Goal: Find specific page/section: Find specific page/section

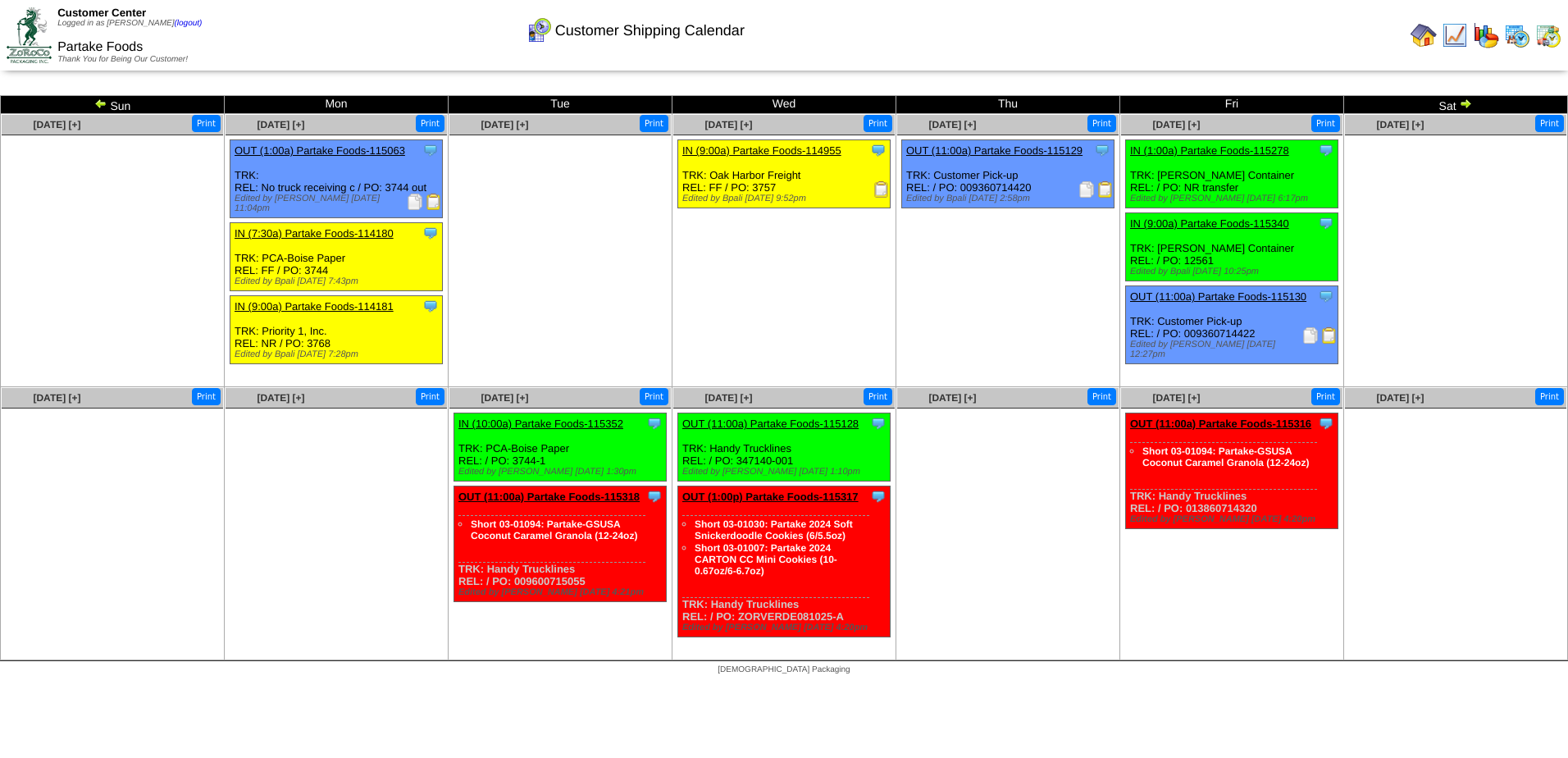
click at [1423, 35] on img at bounding box center [1424, 35] width 26 height 26
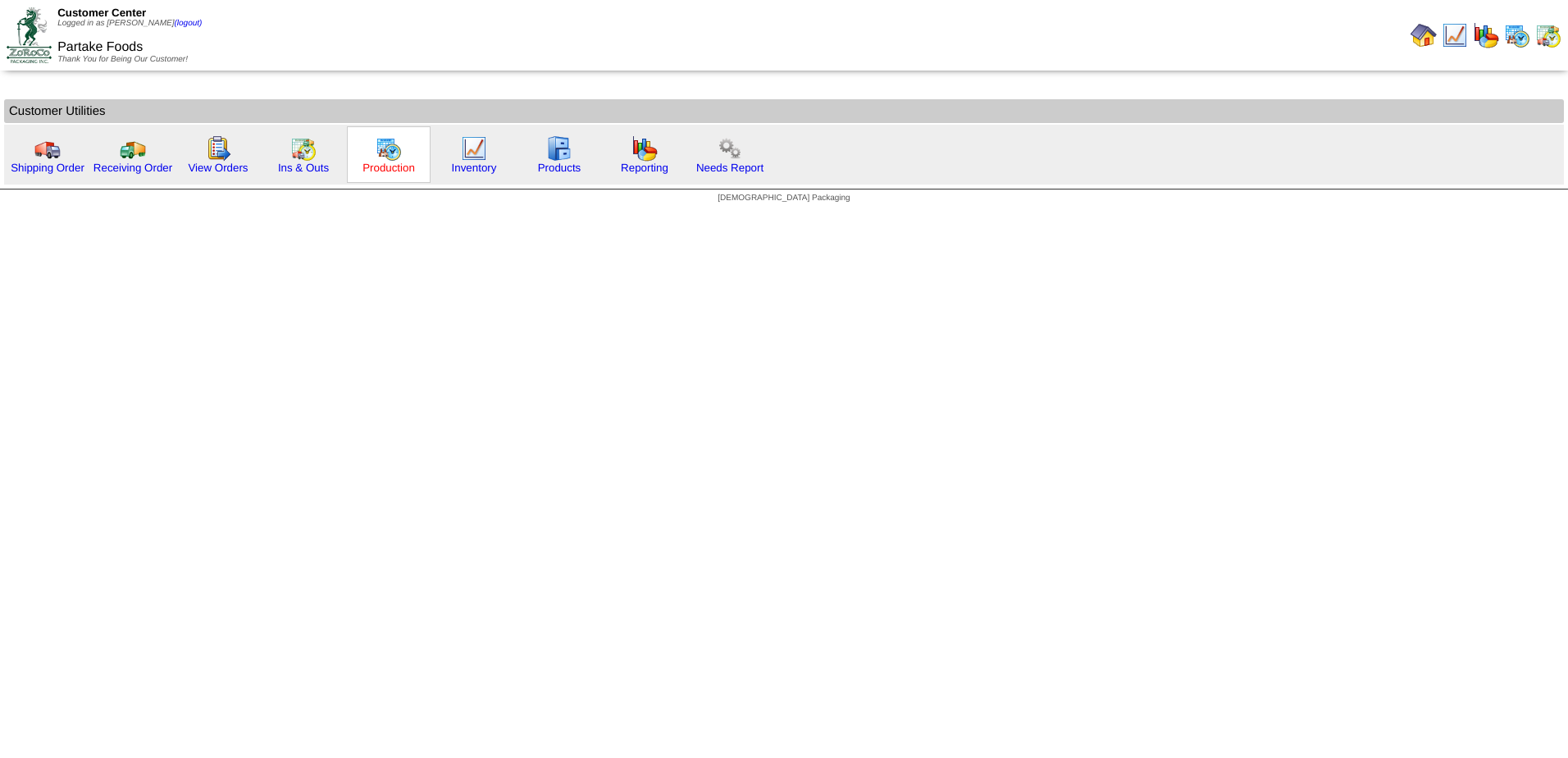
click at [394, 173] on link "Production" at bounding box center [388, 168] width 52 height 13
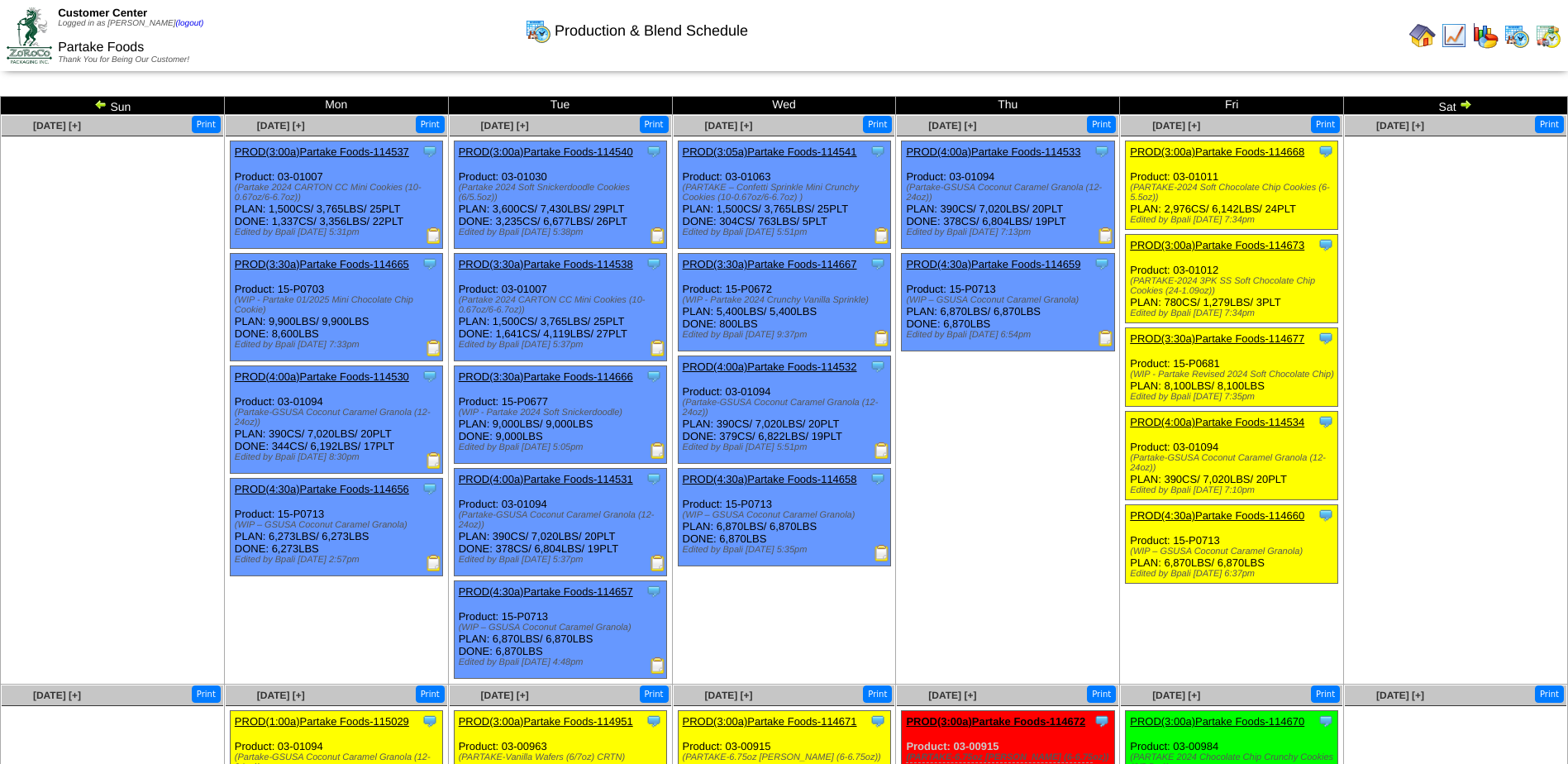
click at [882, 239] on img at bounding box center [881, 235] width 16 height 16
click at [881, 449] on img at bounding box center [881, 450] width 16 height 16
click at [1110, 233] on img at bounding box center [1105, 235] width 16 height 16
